Goal: Obtain resource: Obtain resource

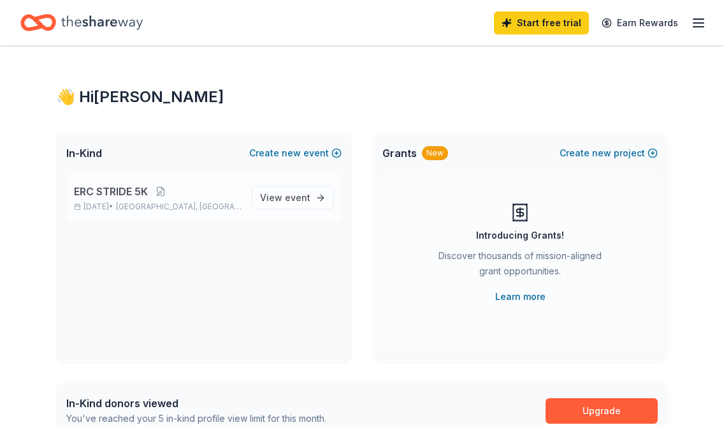
click at [131, 198] on span "ERC STRIDE 5K" at bounding box center [111, 191] width 74 height 15
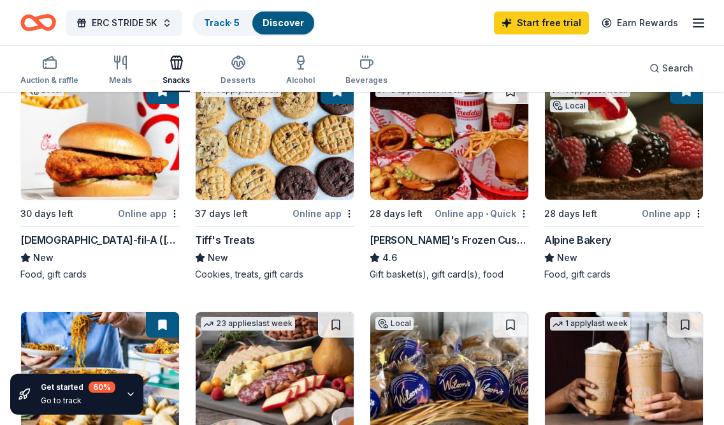
scroll to position [130, 0]
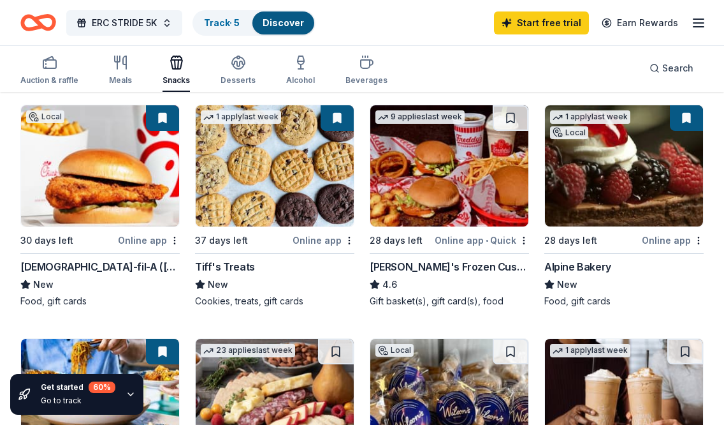
click at [641, 183] on img at bounding box center [624, 165] width 158 height 121
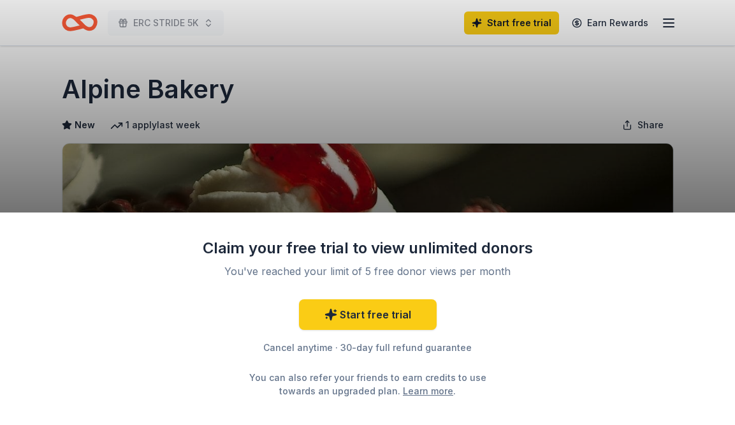
click at [441, 185] on div "Claim your free trial to view unlimited donors You've reached your limit of 5 f…" at bounding box center [367, 212] width 735 height 425
click at [551, 89] on div "Claim your free trial to view unlimited donors You've reached your limit of 5 f…" at bounding box center [367, 212] width 735 height 425
click at [400, 122] on div "Claim your free trial to view unlimited donors You've reached your limit of 5 f…" at bounding box center [367, 212] width 735 height 425
